Goal: Information Seeking & Learning: Learn about a topic

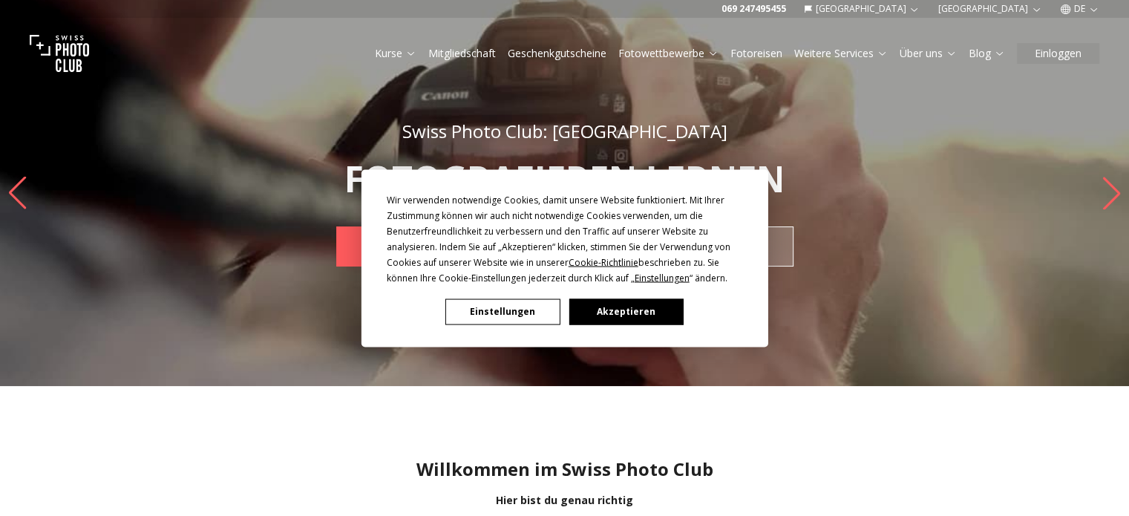
click at [523, 317] on button "Einstellungen" at bounding box center [503, 312] width 114 height 26
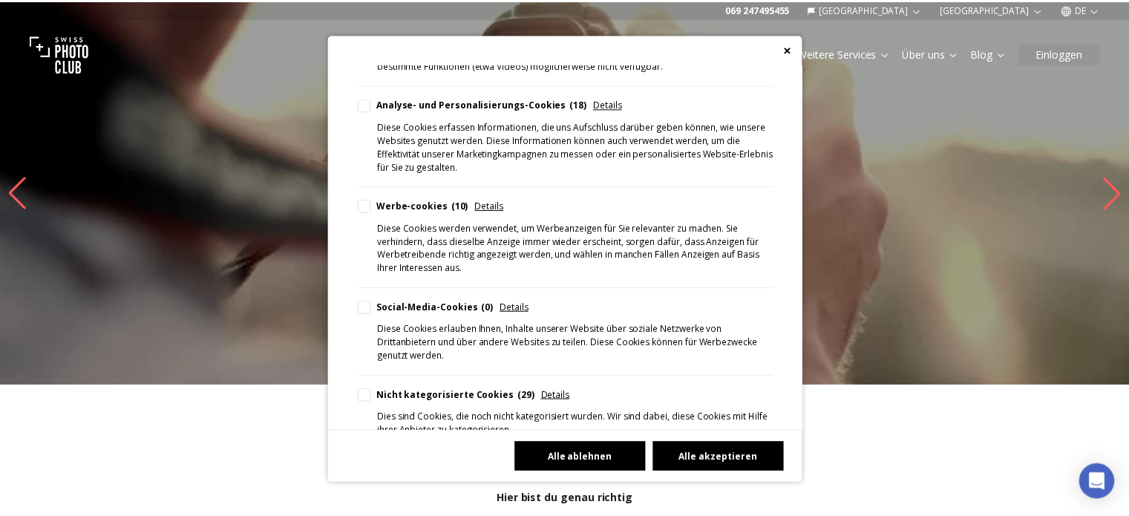
scroll to position [339, 0]
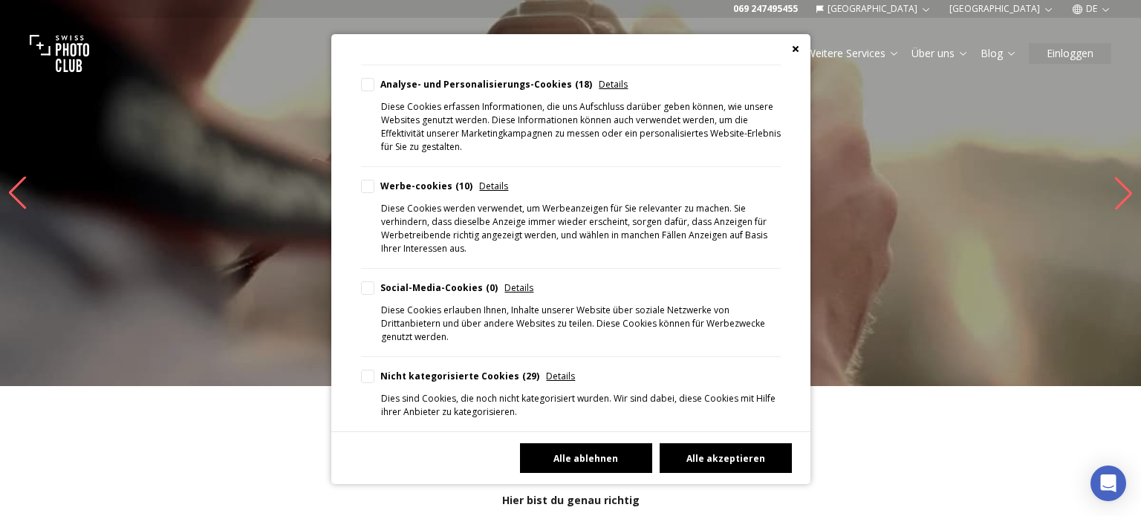
click at [696, 459] on button "Alle akzeptieren" at bounding box center [725, 458] width 132 height 30
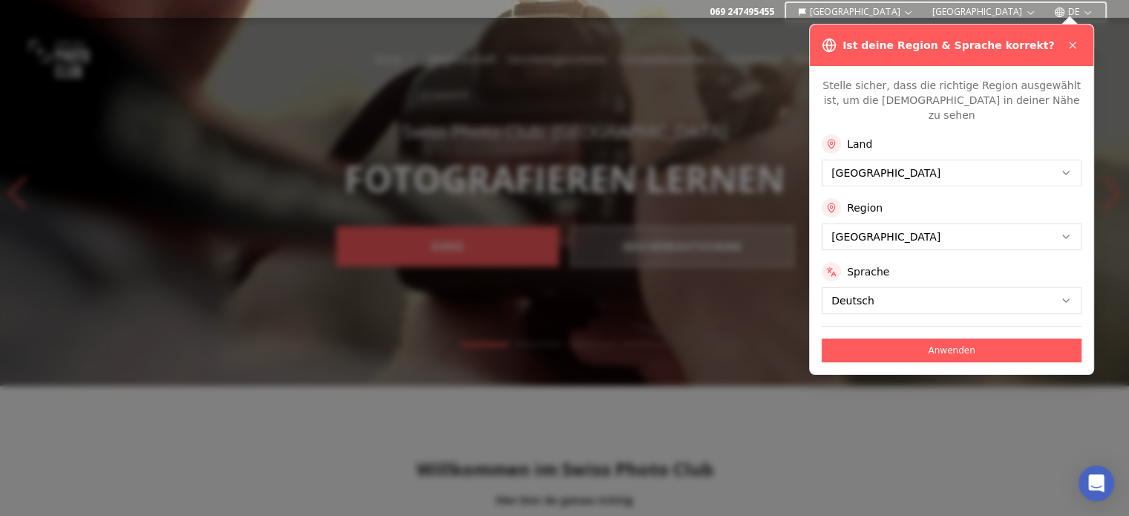
click at [945, 339] on button "Anwenden" at bounding box center [952, 351] width 260 height 24
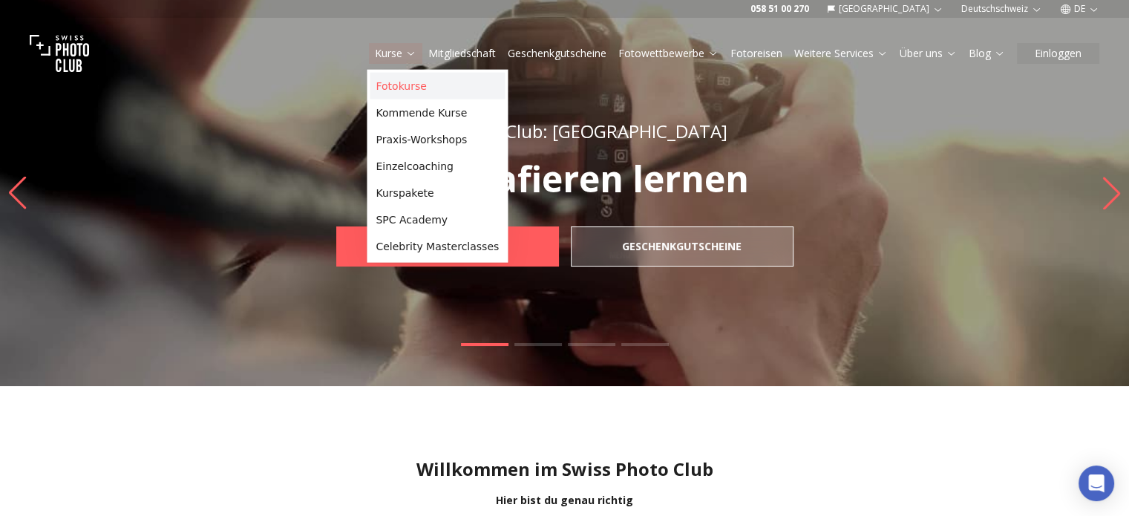
click at [383, 85] on link "Fotokurse" at bounding box center [437, 86] width 135 height 27
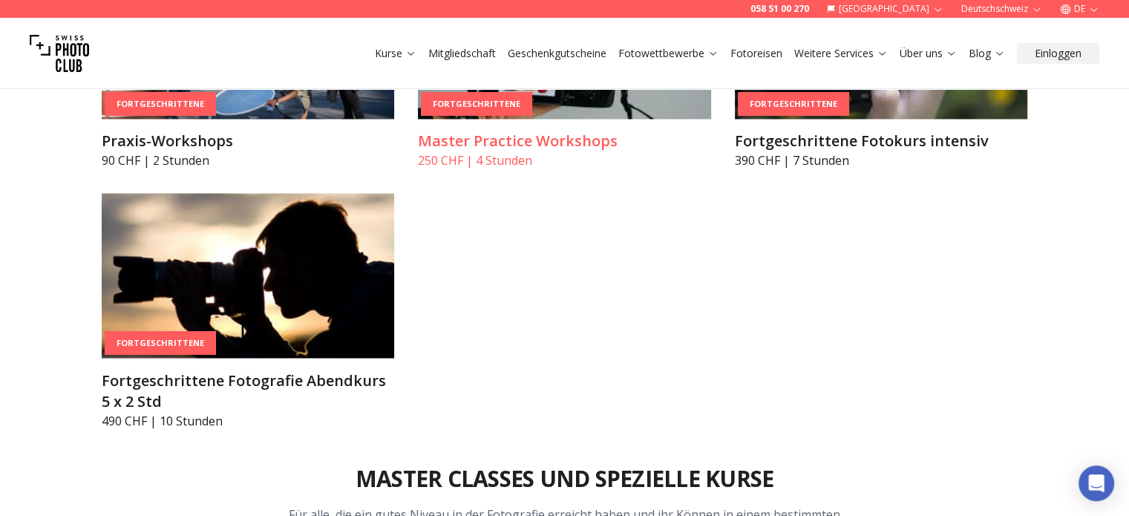
scroll to position [2623, 0]
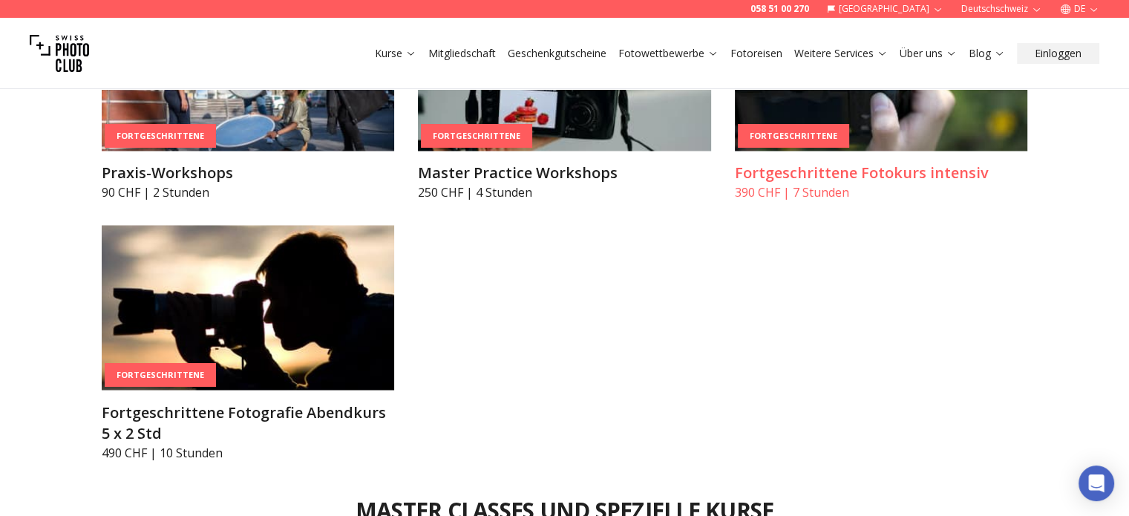
click at [811, 148] on div "Fortgeschrittene" at bounding box center [793, 135] width 111 height 25
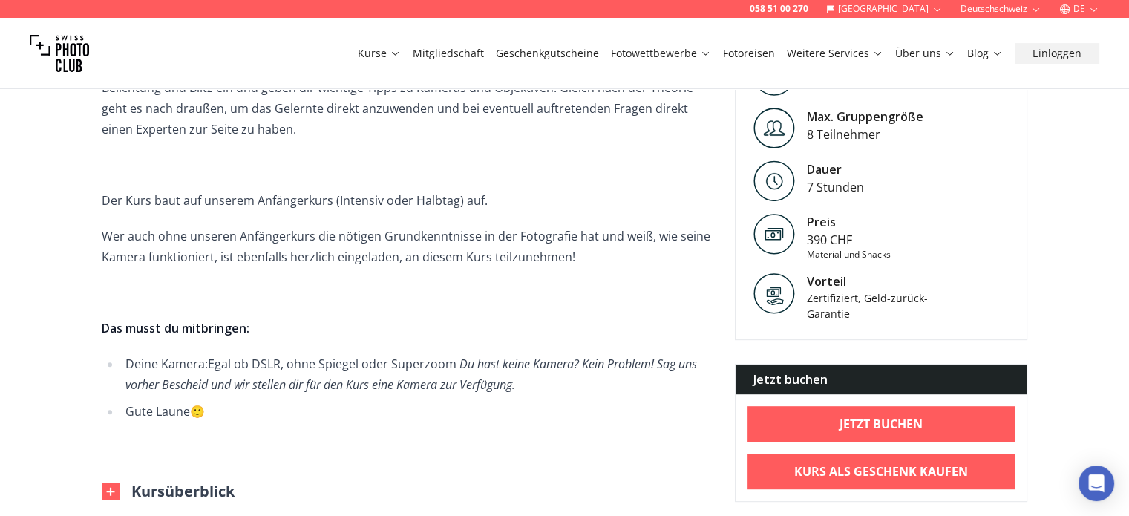
scroll to position [693, 0]
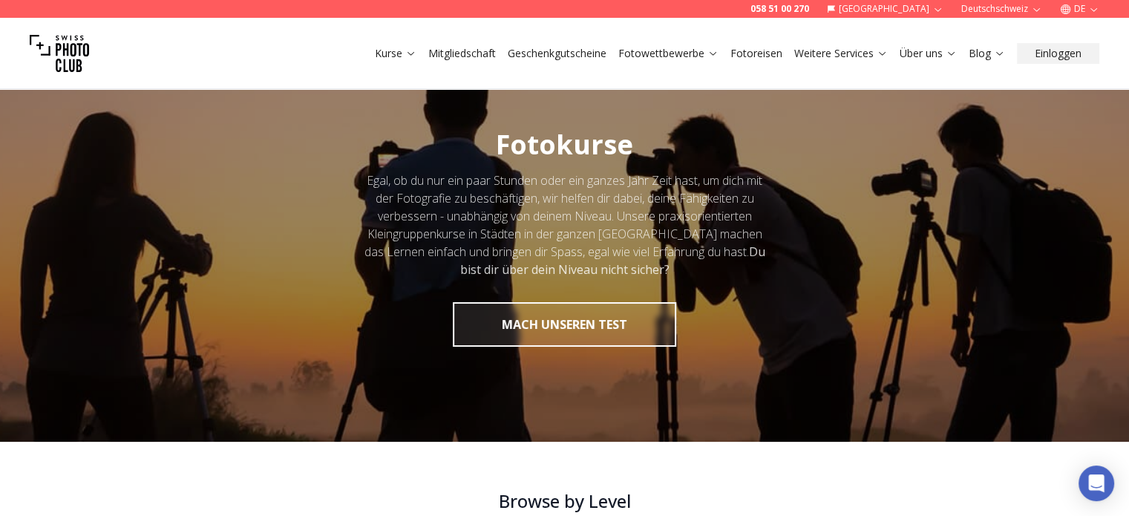
scroll to position [149, 0]
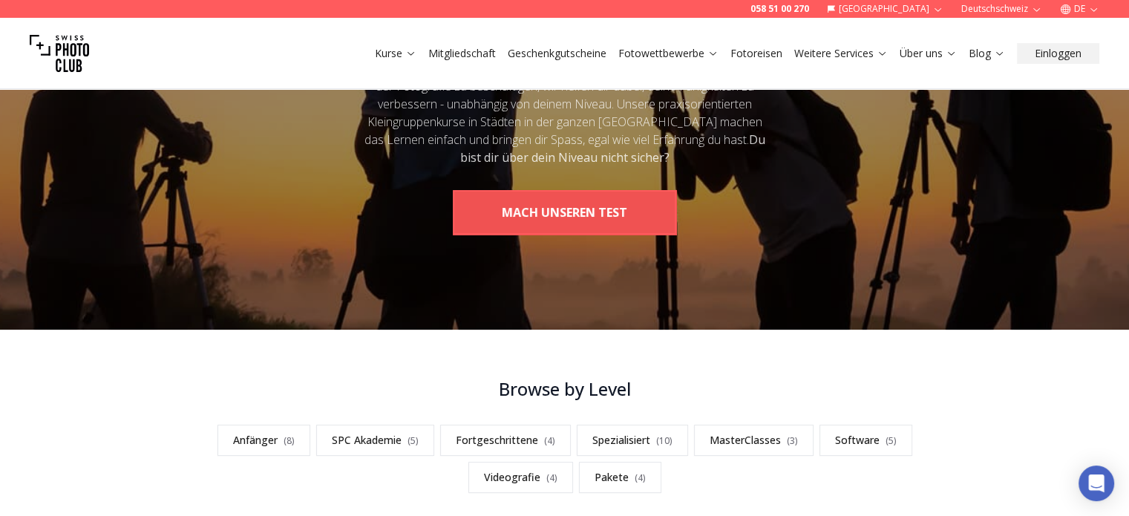
click at [572, 210] on button "MACH UNSEREN TEST" at bounding box center [565, 212] width 224 height 45
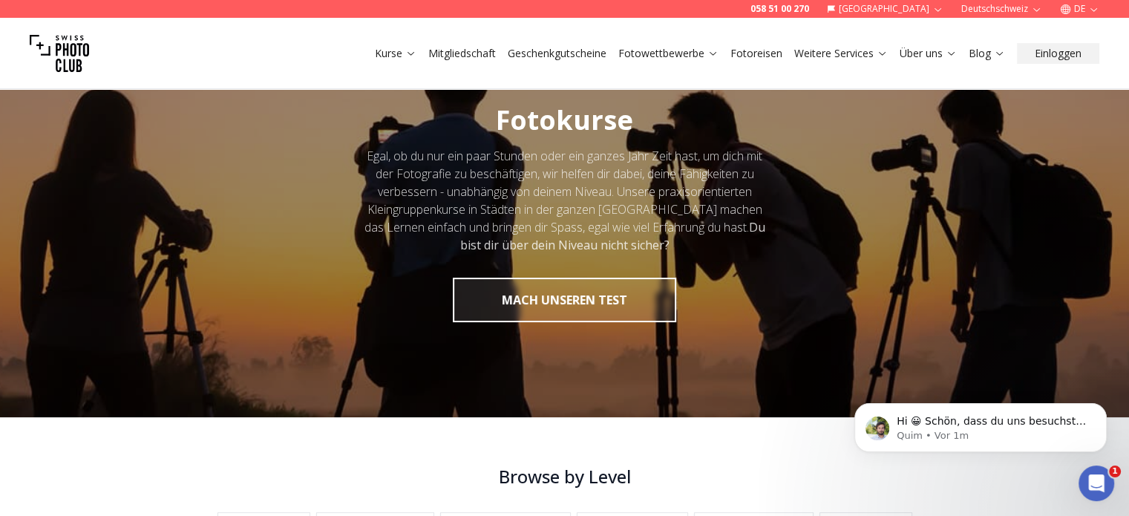
scroll to position [0, 0]
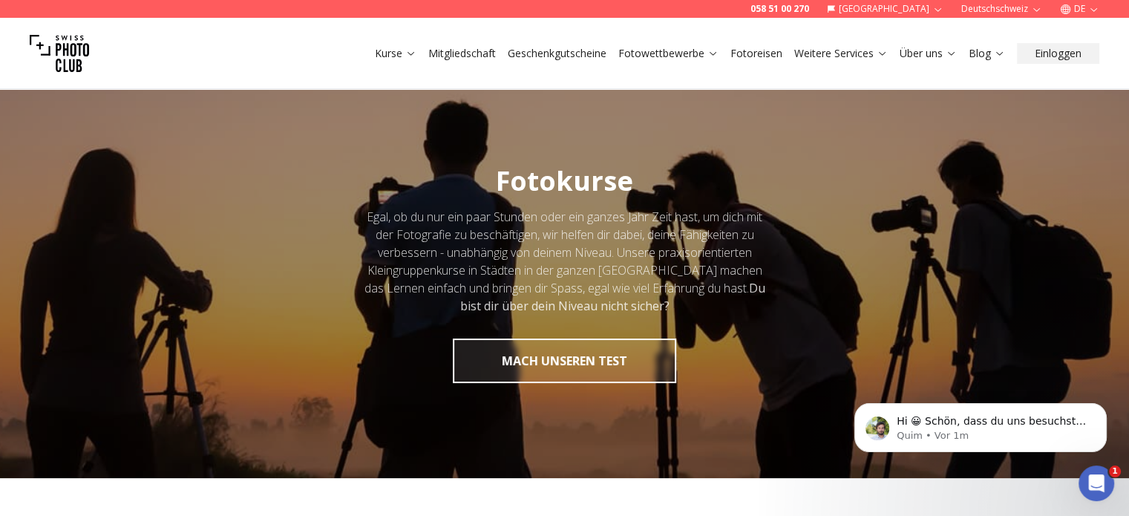
click at [746, 52] on link "Fotoreisen" at bounding box center [757, 53] width 52 height 15
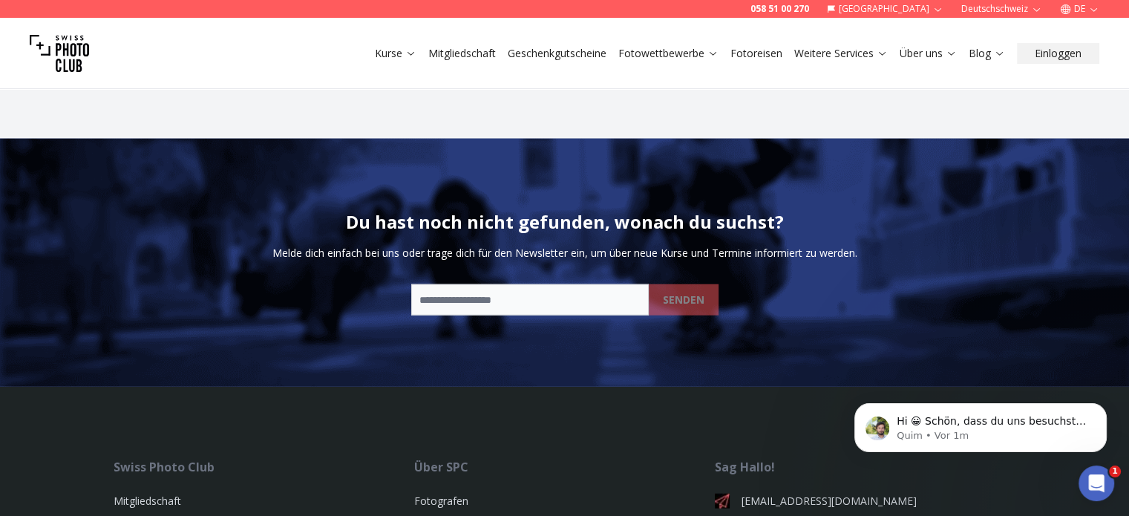
scroll to position [3663, 0]
